Goal: Task Accomplishment & Management: Use online tool/utility

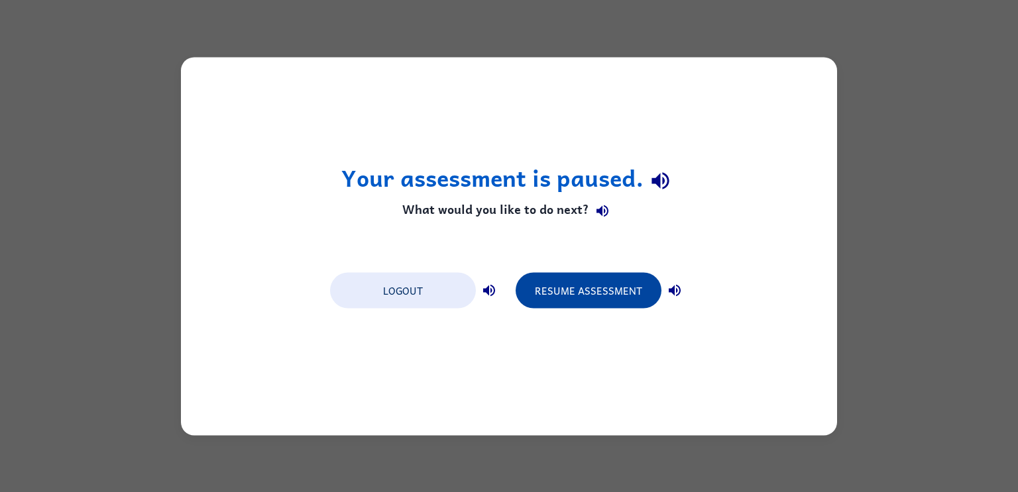
click at [604, 286] on button "Resume Assessment" at bounding box center [588, 290] width 146 height 36
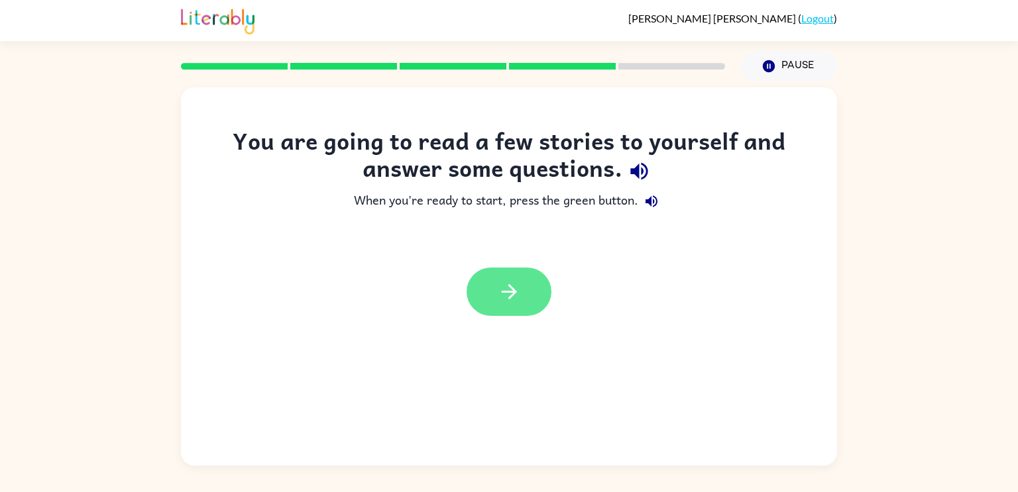
click at [525, 284] on button "button" at bounding box center [508, 292] width 85 height 48
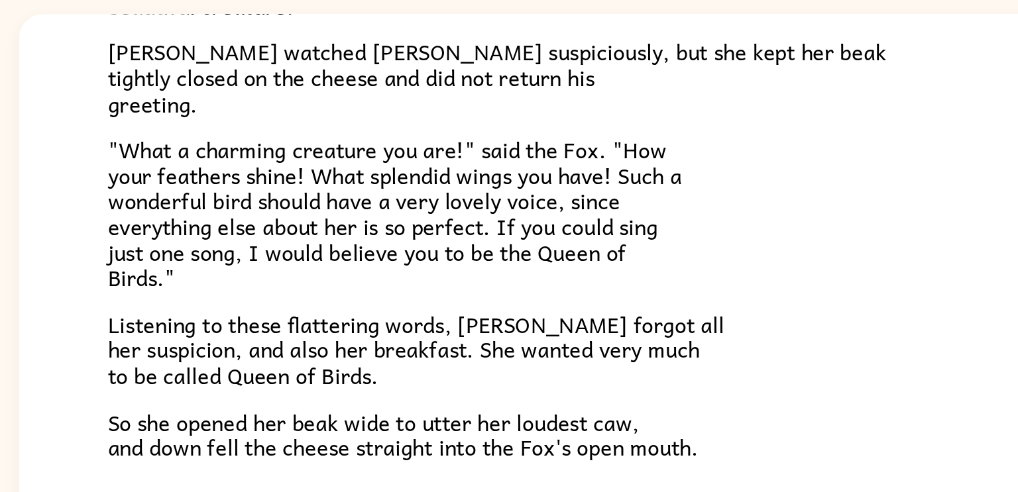
scroll to position [260, 0]
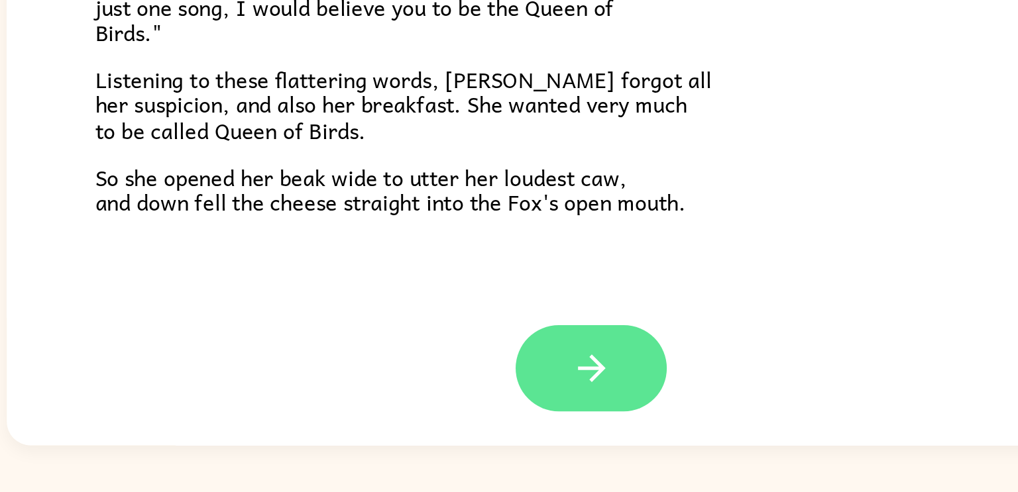
click at [517, 419] on icon "button" at bounding box center [509, 422] width 23 height 23
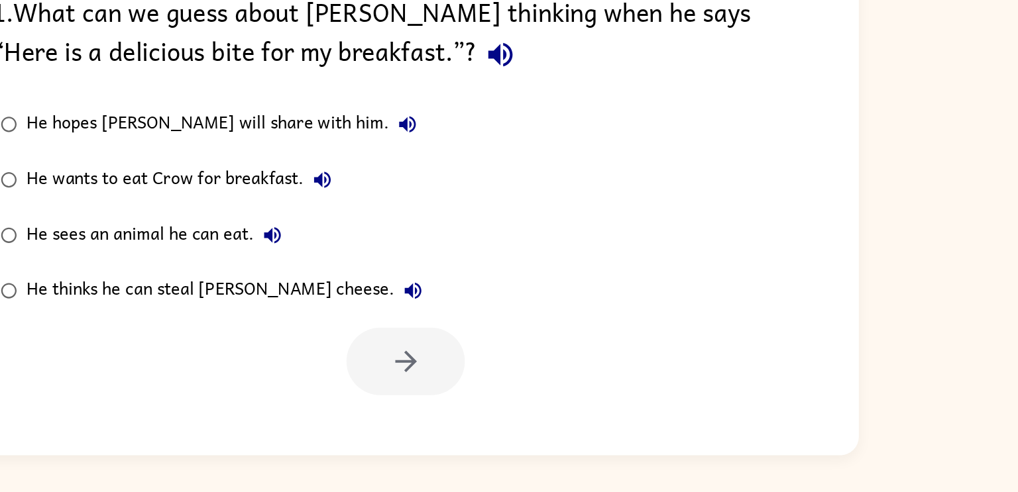
scroll to position [0, 0]
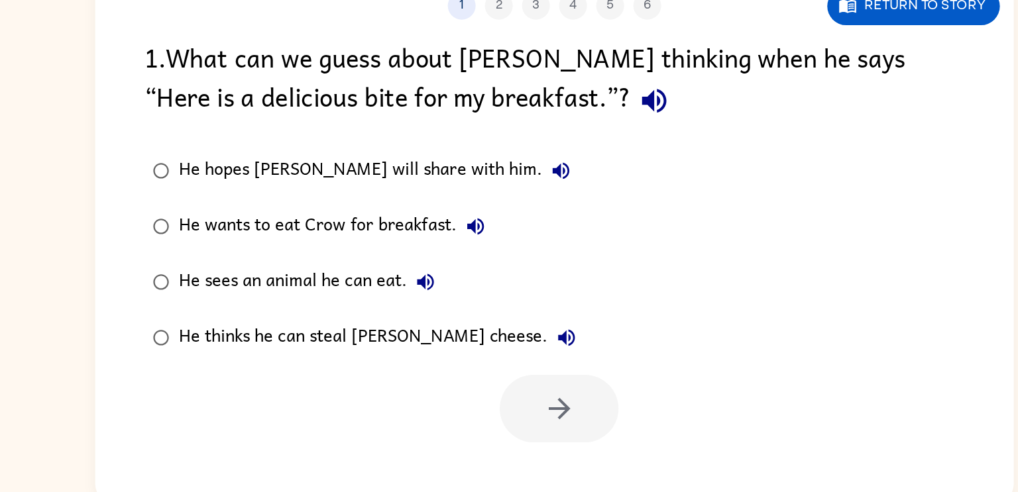
click at [474, 110] on div "1 2 3 4 5 6" at bounding box center [509, 111] width 656 height 20
click at [439, 112] on button "1" at bounding box center [443, 111] width 20 height 20
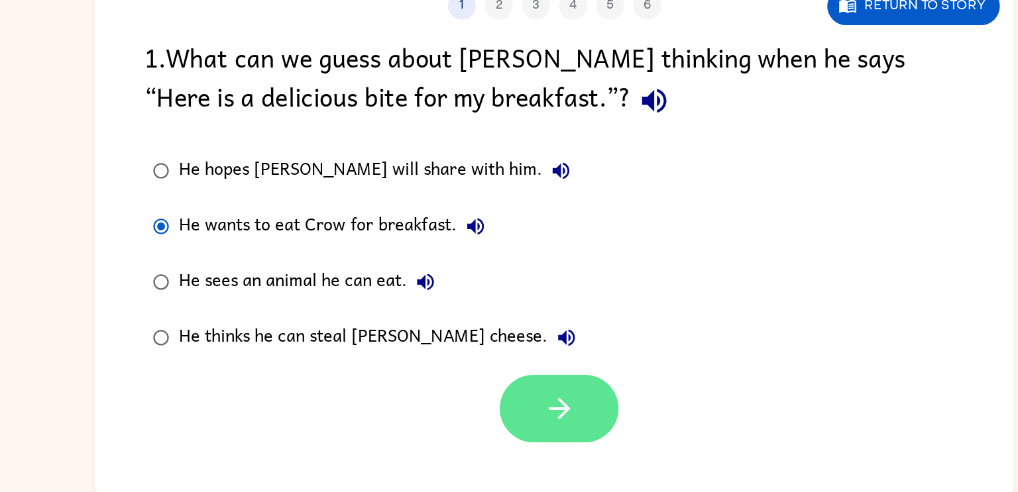
click at [497, 409] on button "button" at bounding box center [512, 398] width 85 height 48
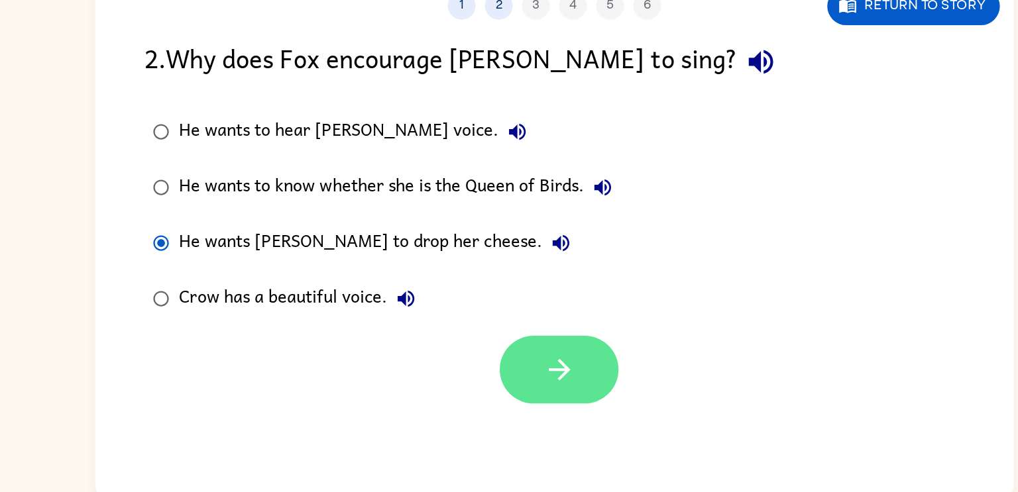
click at [494, 361] on button "button" at bounding box center [512, 371] width 85 height 48
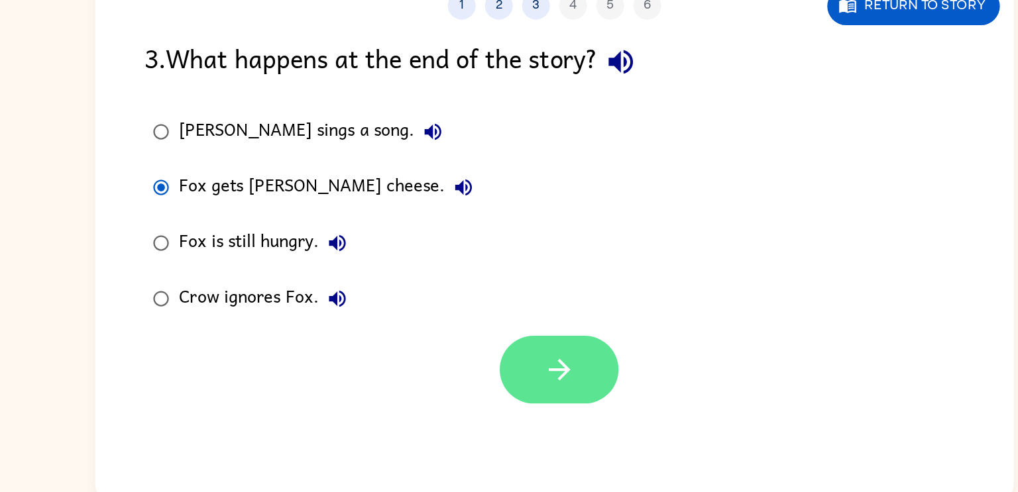
click at [527, 388] on button "button" at bounding box center [512, 371] width 85 height 48
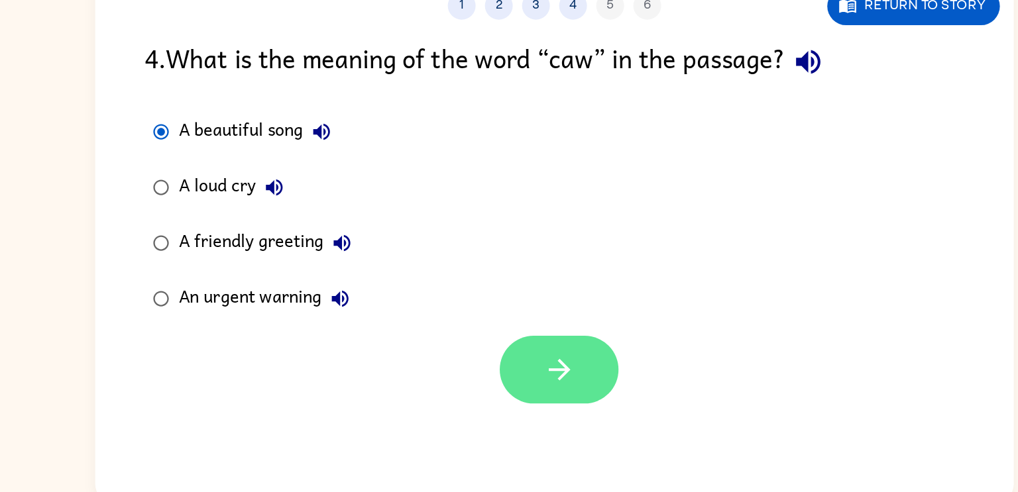
click at [494, 366] on button "button" at bounding box center [512, 371] width 85 height 48
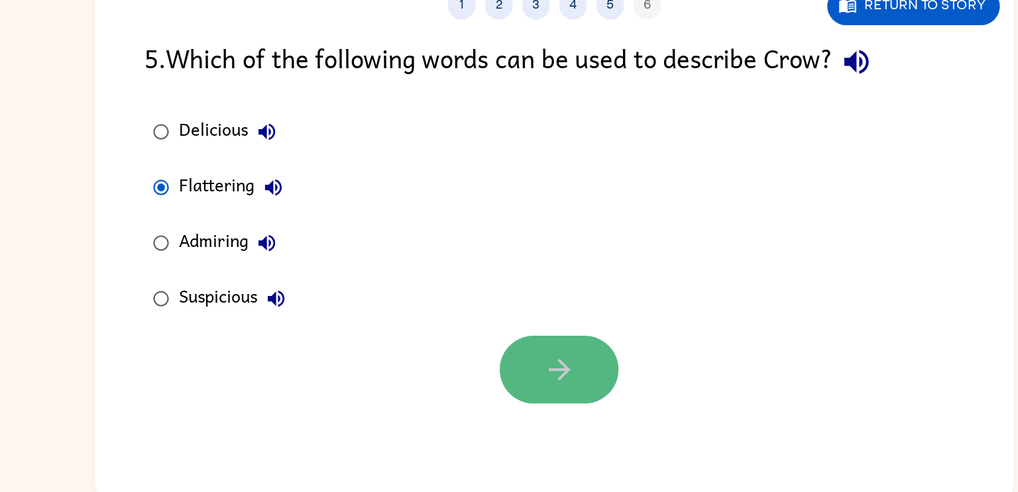
click at [498, 385] on button "button" at bounding box center [512, 371] width 85 height 48
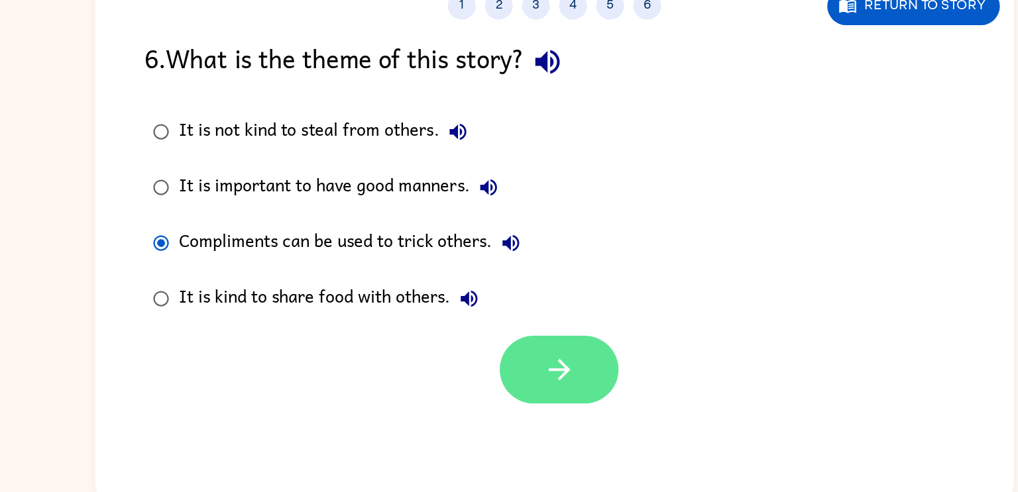
click at [529, 362] on button "button" at bounding box center [512, 371] width 85 height 48
